Goal: Transaction & Acquisition: Purchase product/service

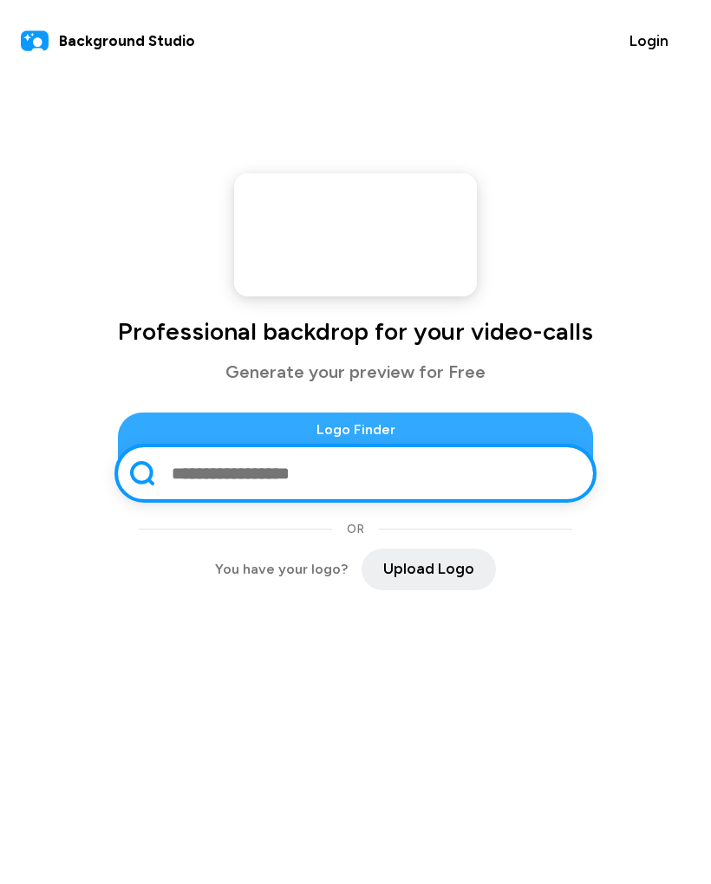
click at [280, 253] on video at bounding box center [355, 234] width 243 height 123
click at [284, 259] on video at bounding box center [355, 234] width 243 height 123
click at [306, 253] on video at bounding box center [355, 234] width 243 height 123
click at [301, 264] on video at bounding box center [355, 234] width 243 height 123
click at [291, 259] on video at bounding box center [355, 234] width 243 height 123
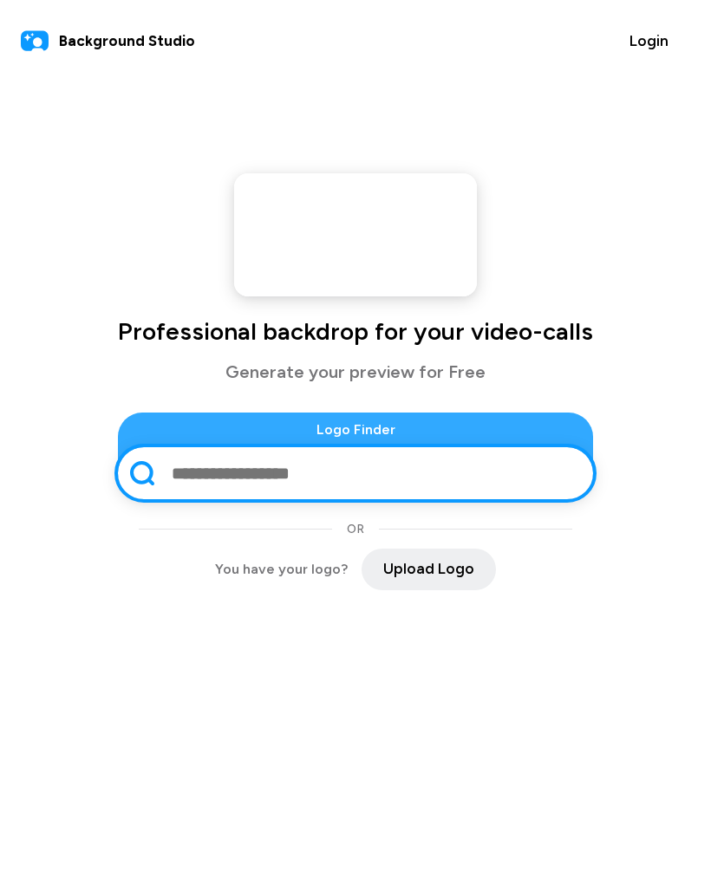
click at [293, 277] on video at bounding box center [355, 234] width 243 height 123
click at [206, 484] on input "text" at bounding box center [373, 473] width 406 height 45
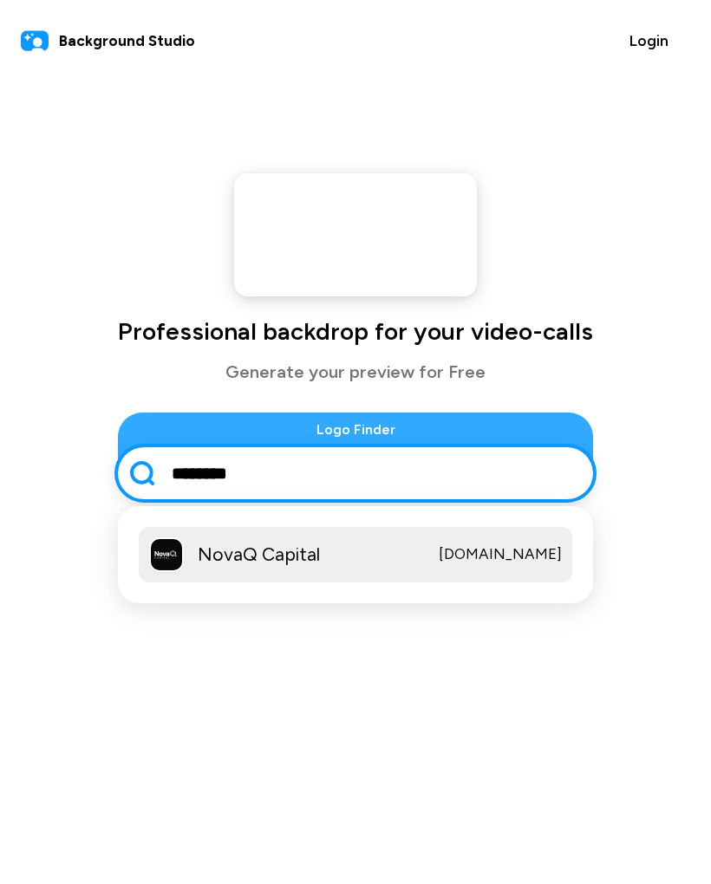
click at [216, 569] on span "NovaQ Capital" at bounding box center [259, 555] width 122 height 28
type input "**********"
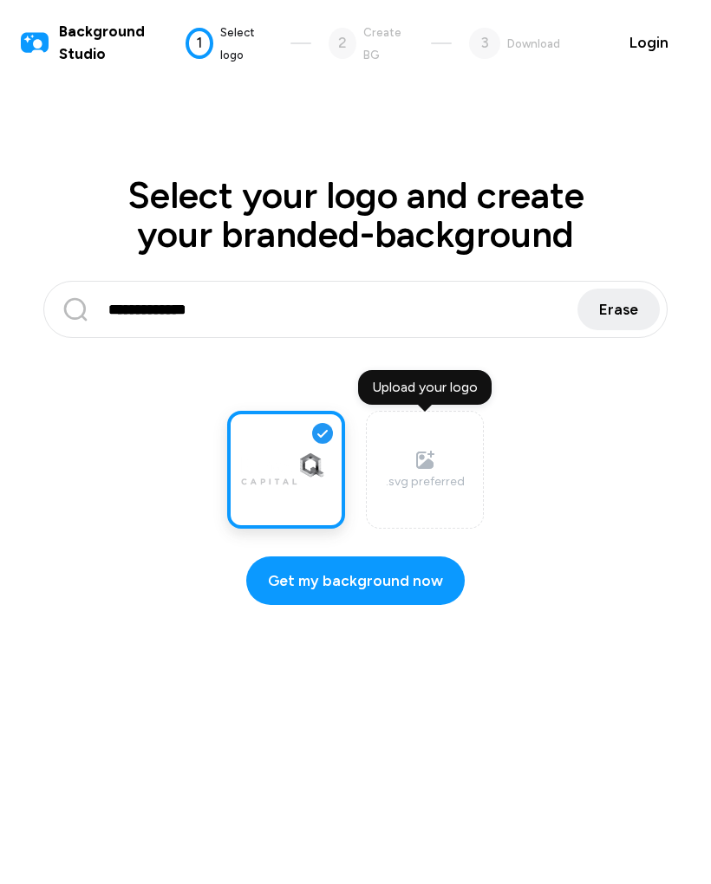
click at [413, 581] on span "Get my background now" at bounding box center [355, 581] width 175 height 23
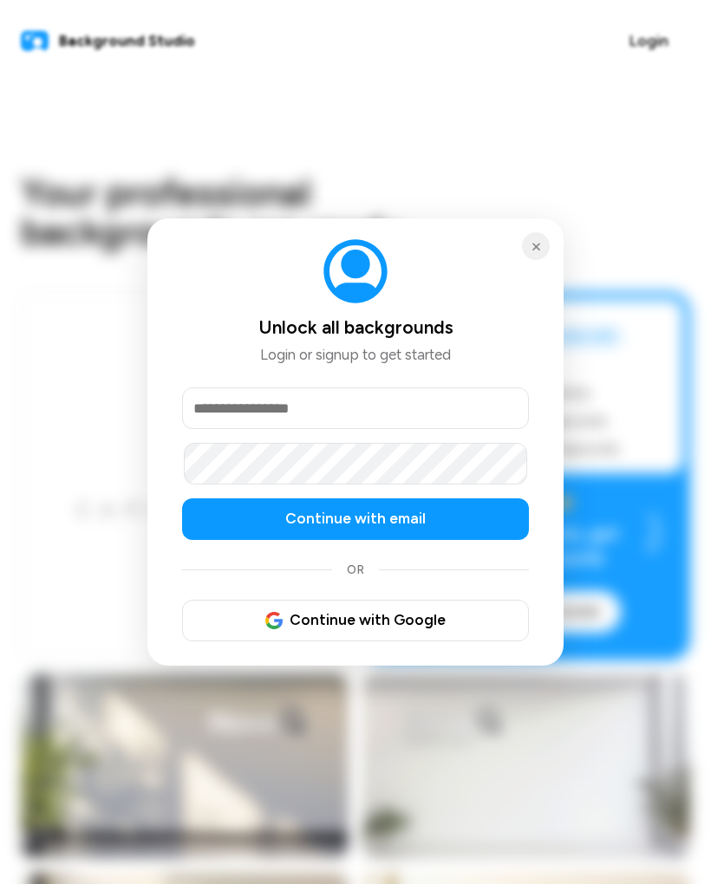
click at [460, 507] on button "Continue with email" at bounding box center [355, 519] width 347 height 42
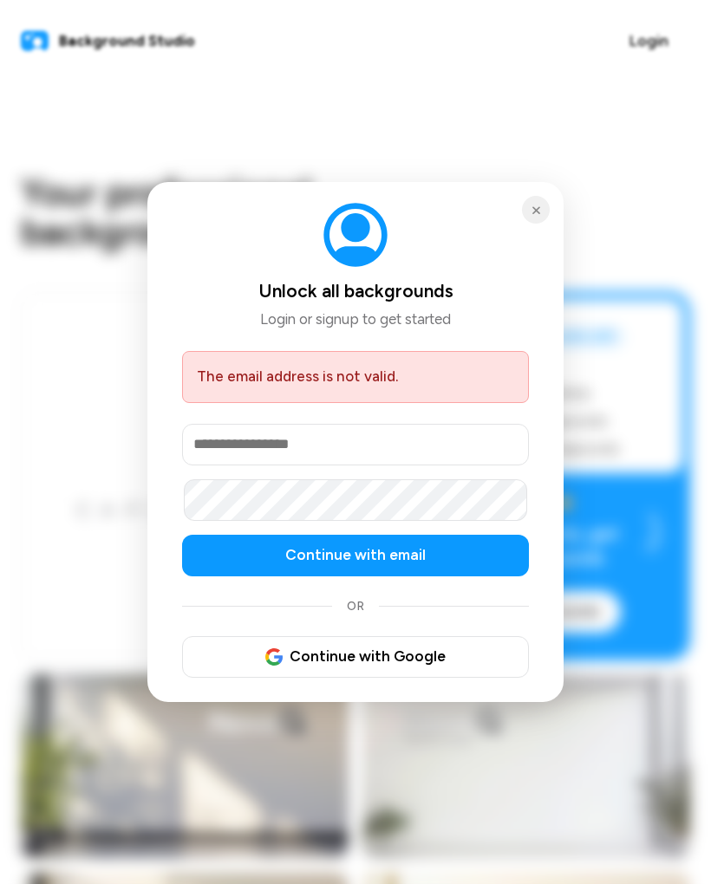
click at [444, 440] on input "email" at bounding box center [355, 445] width 347 height 42
type input "**********"
click at [445, 547] on button "Continue with email" at bounding box center [355, 556] width 347 height 42
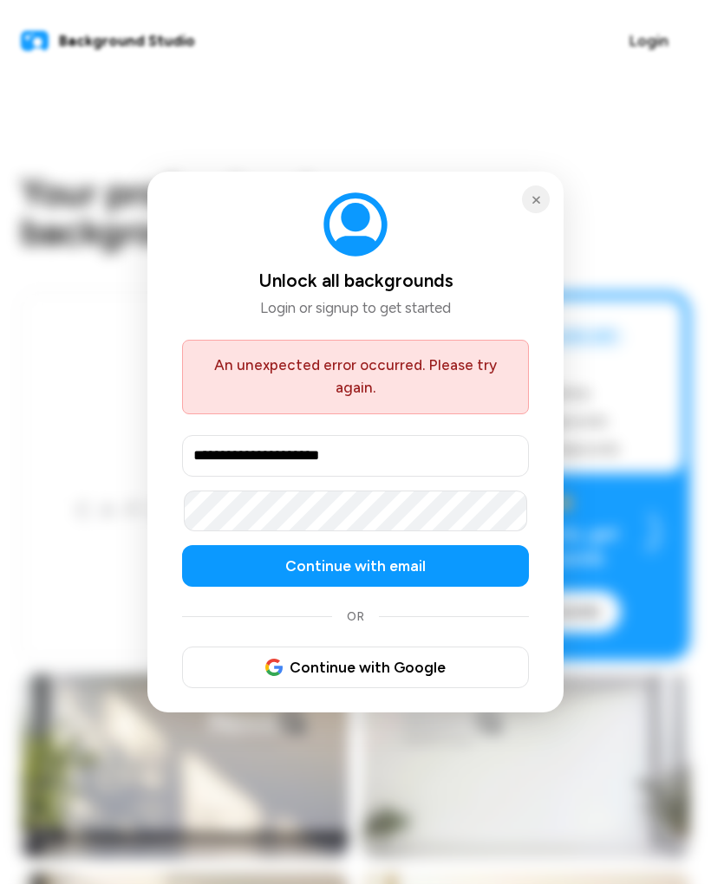
click at [426, 659] on span "Continue with Google" at bounding box center [355, 668] width 180 height 23
